Goal: Information Seeking & Learning: Find specific fact

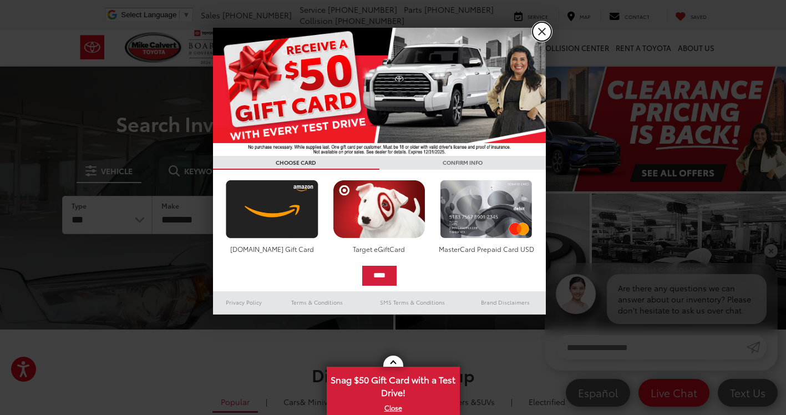
click at [543, 30] on link "X" at bounding box center [541, 31] width 19 height 19
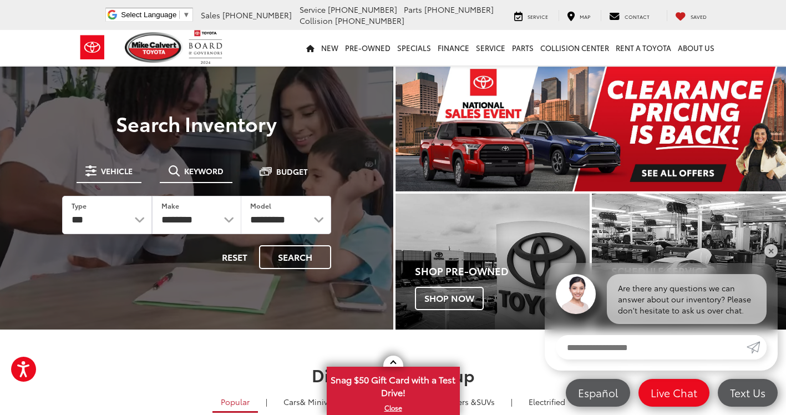
click at [177, 164] on button "Keyword" at bounding box center [196, 171] width 73 height 20
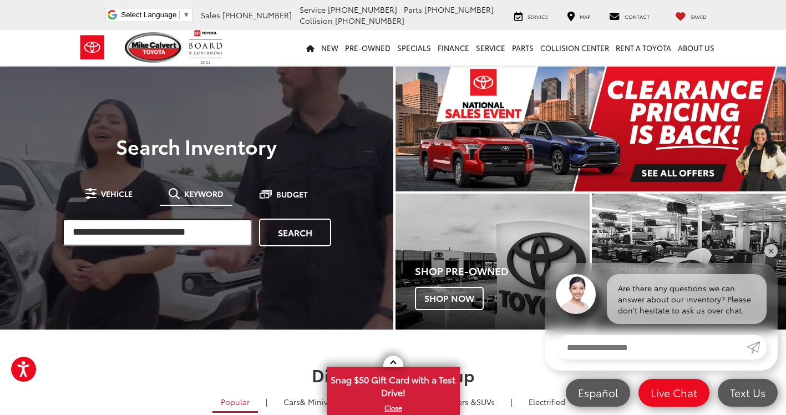
click at [157, 220] on input "search" at bounding box center [157, 233] width 190 height 28
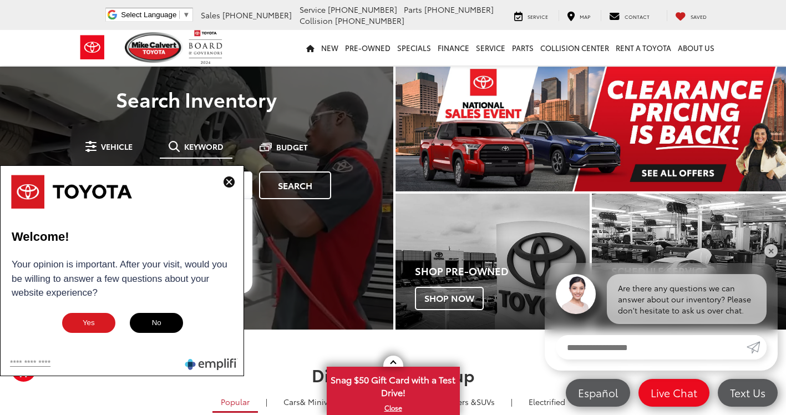
click at [227, 182] on img at bounding box center [229, 181] width 11 height 11
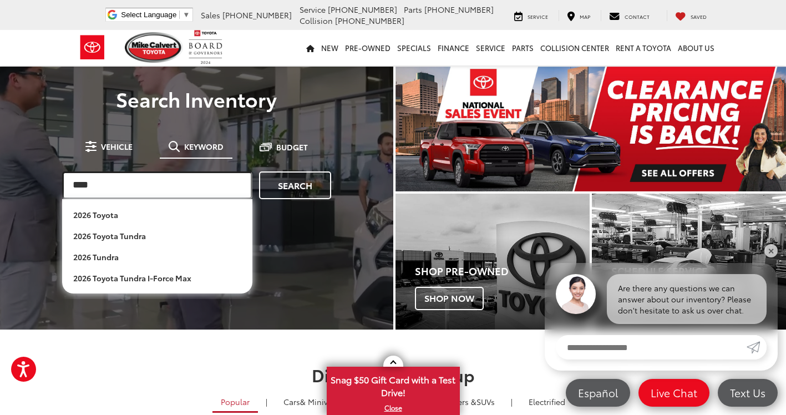
click at [207, 188] on input "****" at bounding box center [157, 185] width 190 height 28
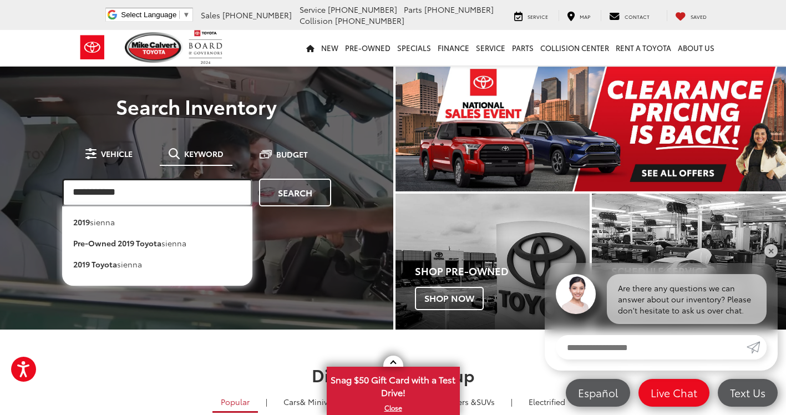
type input "**********"
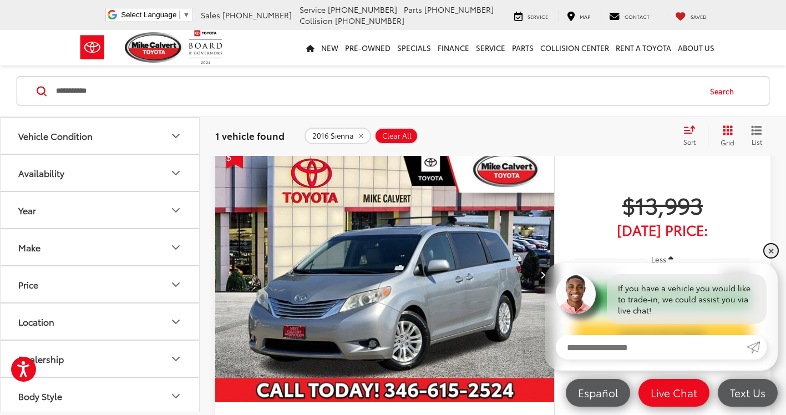
click at [773, 253] on link "✕" at bounding box center [770, 250] width 13 height 13
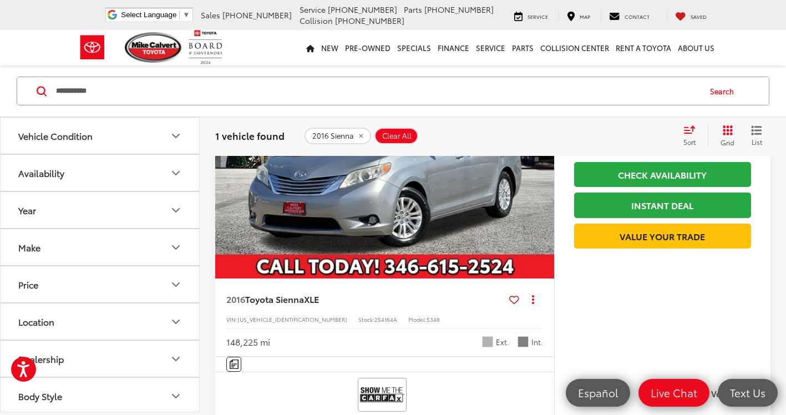
scroll to position [222, 0]
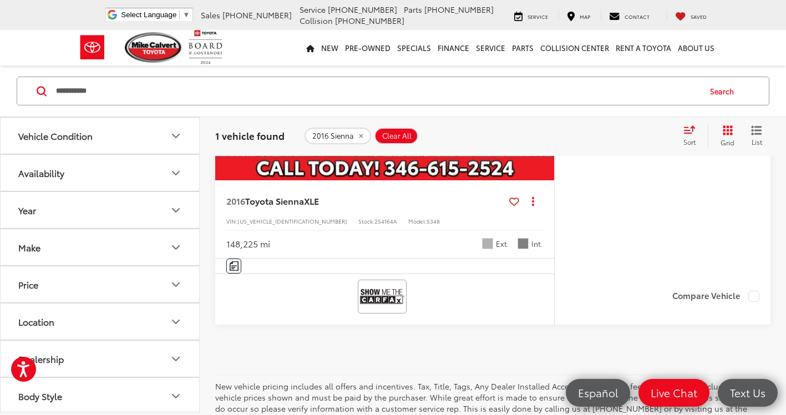
click at [374, 222] on span "254164A" at bounding box center [385, 221] width 23 height 8
copy span "254164A"
click at [374, 222] on span "254164A" at bounding box center [385, 221] width 23 height 8
